Goal: Ask a question

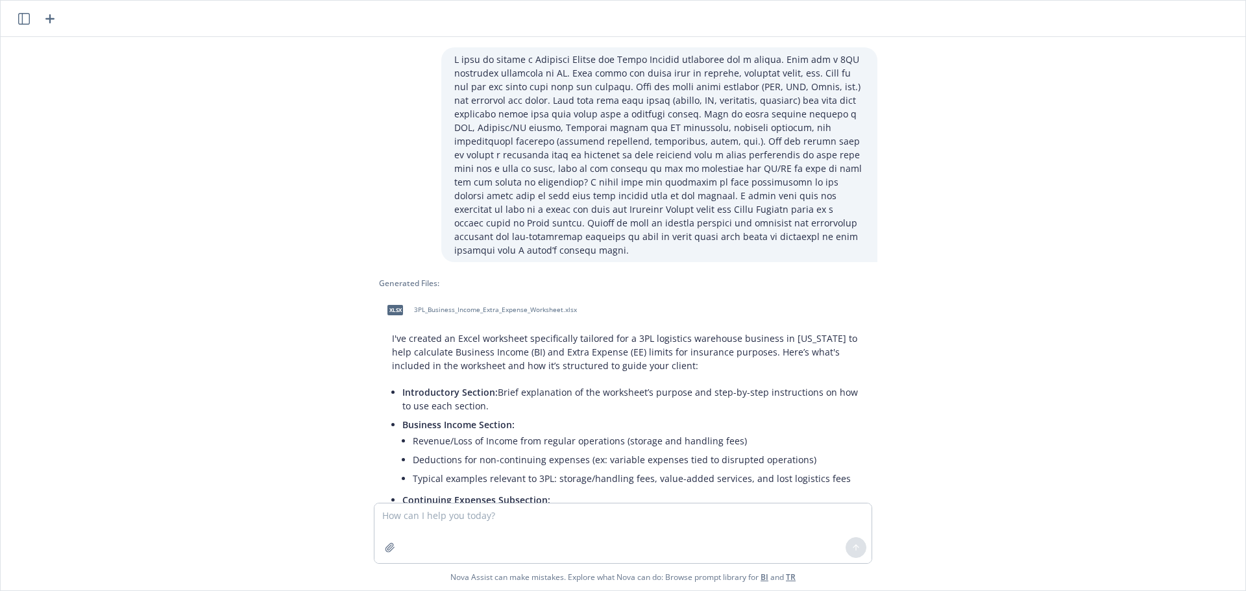
click at [53, 18] on icon "button" at bounding box center [50, 19] width 16 height 16
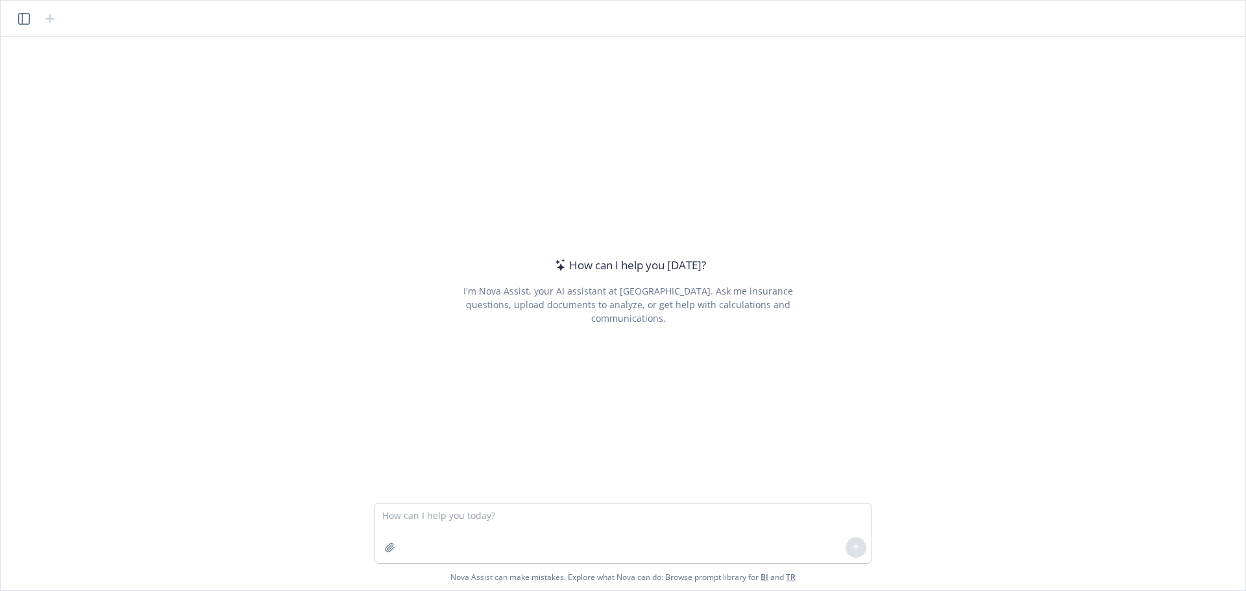
click at [413, 516] on textarea at bounding box center [622, 533] width 497 height 60
type textarea "Should a client with a small BOP from [GEOGRAPHIC_DATA] have a deductible for t…"
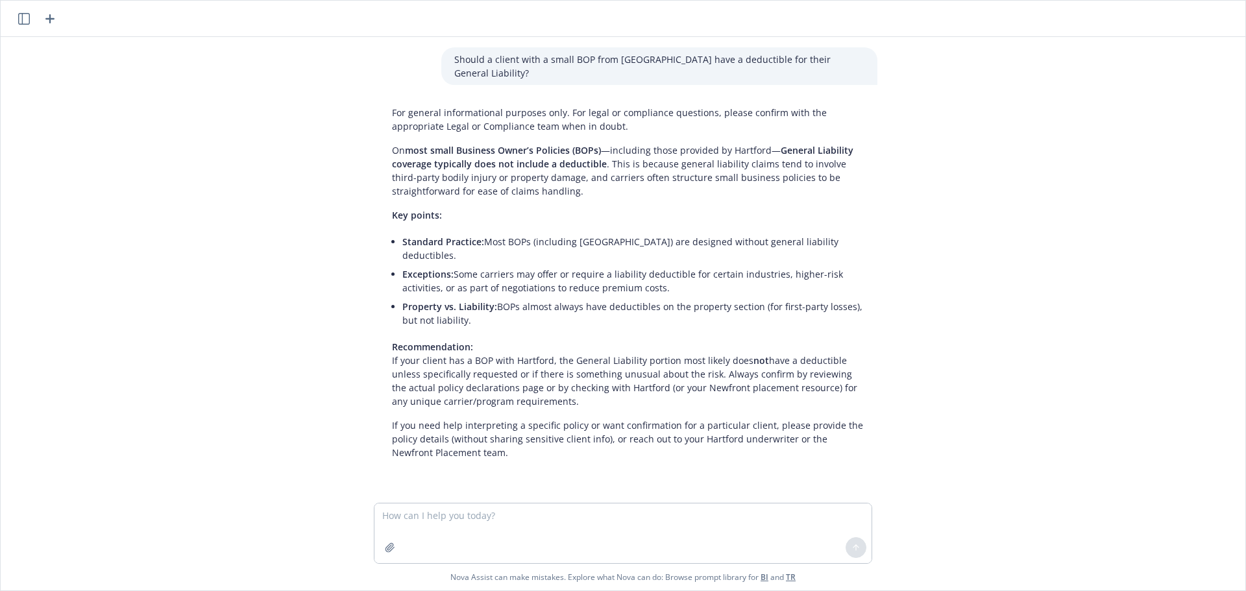
drag, startPoint x: 260, startPoint y: 207, endPoint x: 253, endPoint y: 221, distance: 15.7
click at [260, 208] on div "Should a client with a small BOP from [GEOGRAPHIC_DATA] have a deductible for t…" at bounding box center [623, 270] width 1234 height 466
